Goal: Information Seeking & Learning: Learn about a topic

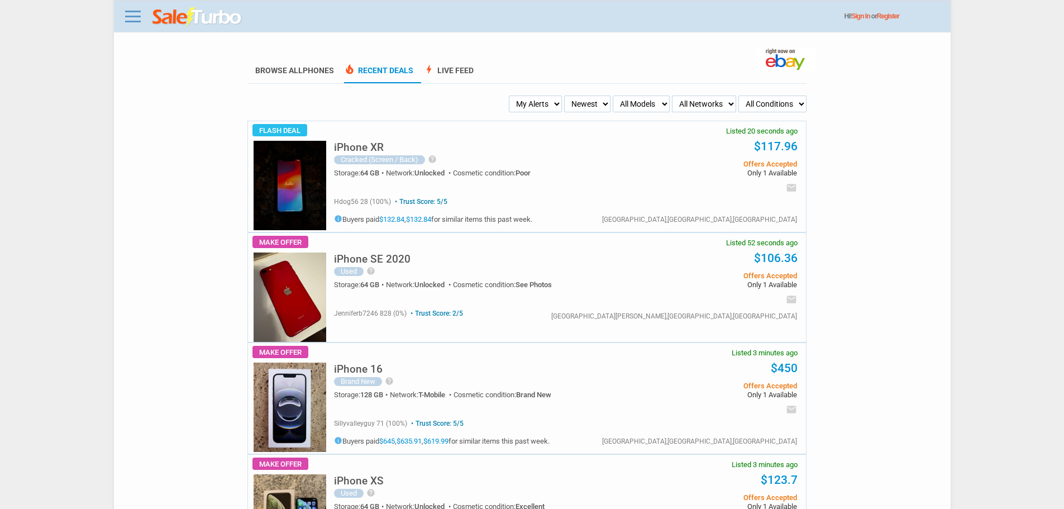
click at [538, 105] on select "My Alerts All Deals BIN Only w/ Offers Only" at bounding box center [535, 104] width 53 height 17
select select "flash_bin"
click at [512, 96] on select "My Alerts All Deals BIN Only w/ Offers Only" at bounding box center [535, 104] width 53 height 17
drag, startPoint x: 44, startPoint y: 222, endPoint x: 656, endPoint y: 154, distance: 615.5
click at [46, 220] on body "Menu Toggle Dark Mode Create Free Account / Login Browse All Phones Recent Deal…" at bounding box center [532, 254] width 1064 height 509
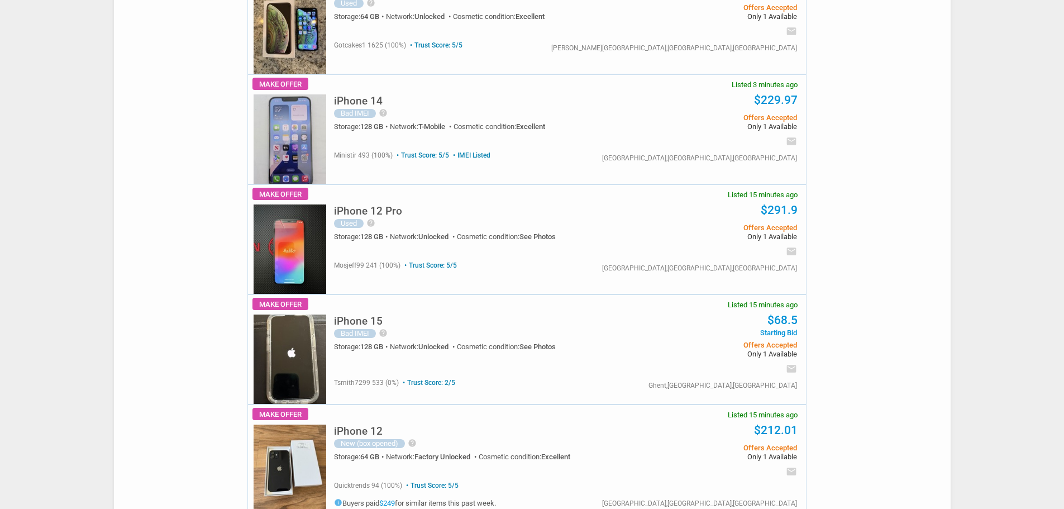
scroll to position [726, 0]
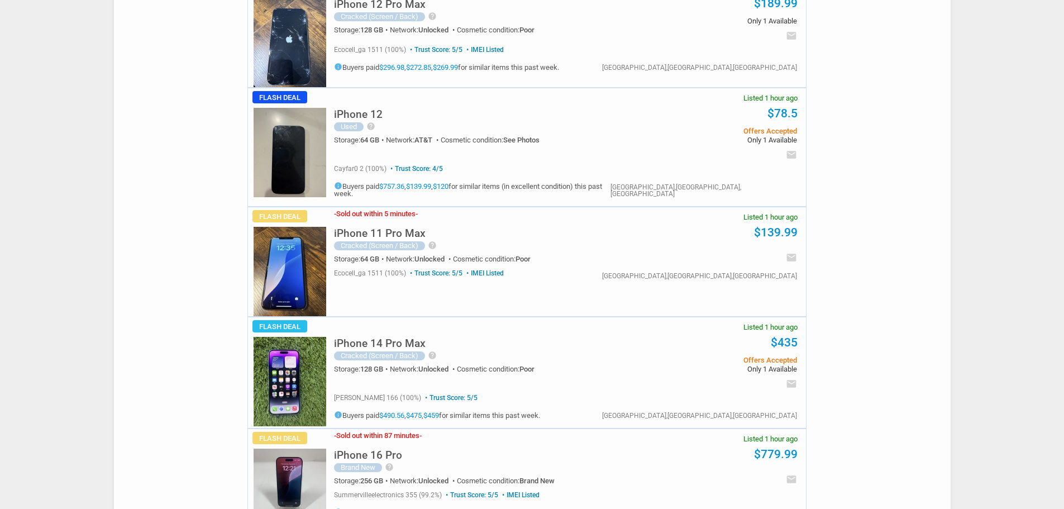
scroll to position [1788, 0]
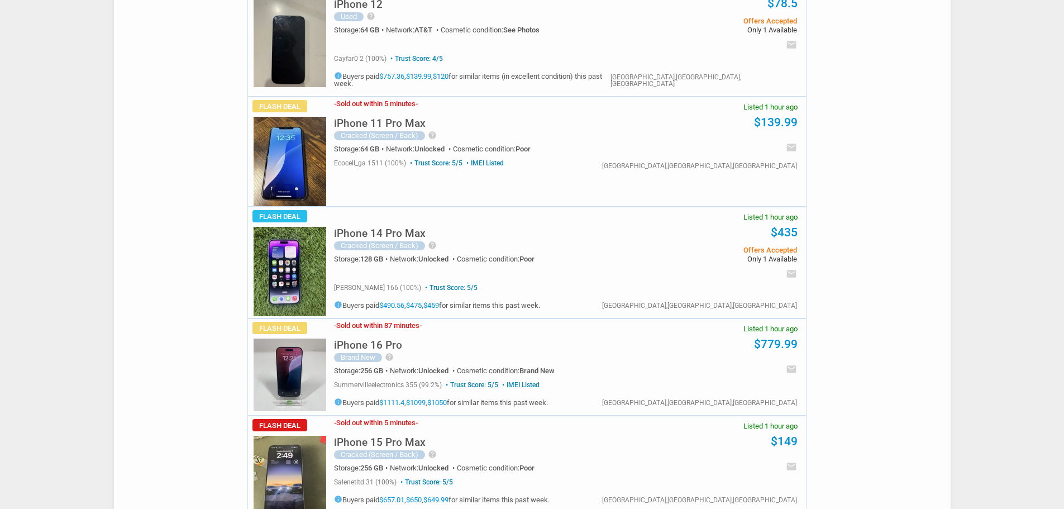
click at [351, 428] on div "iPhone 15 Pro Max Cracked (Screen / Back) help The Cracked iPhone 15 Pro Max Wo…" at bounding box center [481, 450] width 294 height 44
click at [393, 437] on h5 "iPhone 15 Pro Max" at bounding box center [380, 442] width 92 height 11
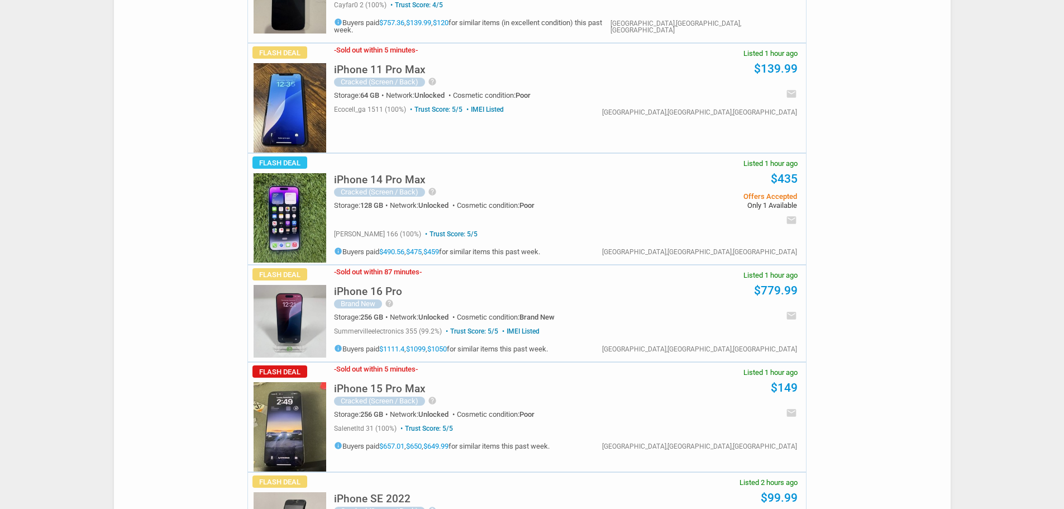
scroll to position [1732, 0]
